Goal: Task Accomplishment & Management: Use online tool/utility

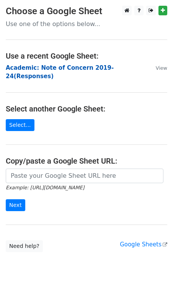
click at [57, 70] on strong "Academic: Note of Concern 2019-24(Responses)" at bounding box center [60, 72] width 108 height 16
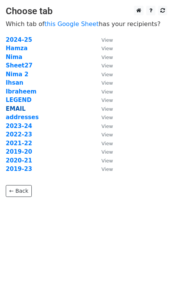
click at [16, 107] on strong "EMAIL" at bounding box center [16, 108] width 20 height 7
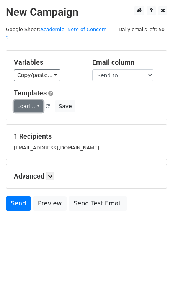
click at [36, 101] on link "Load..." at bounding box center [29, 107] width 30 height 12
click at [33, 117] on link "NOC Final" at bounding box center [44, 123] width 61 height 12
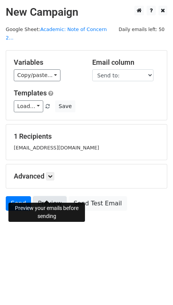
click at [47, 196] on link "Preview" at bounding box center [50, 203] width 34 height 15
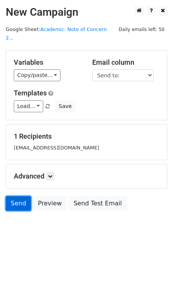
click at [9, 196] on link "Send" at bounding box center [18, 203] width 25 height 15
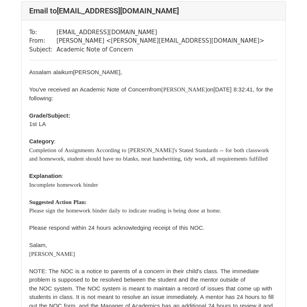
scroll to position [61, 0]
